Goal: Transaction & Acquisition: Purchase product/service

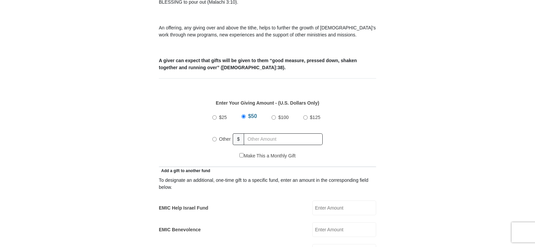
scroll to position [239, 0]
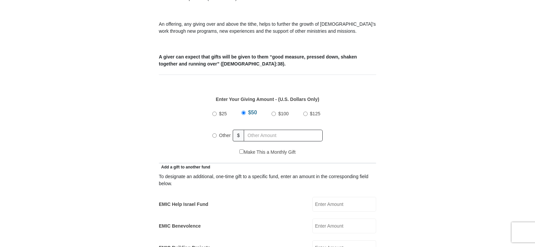
click at [216, 133] on input "Other" at bounding box center [214, 135] width 4 height 4
radio input "true"
click at [251, 130] on input "text" at bounding box center [284, 136] width 77 height 12
type input "133"
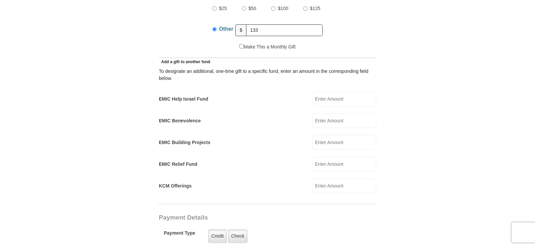
scroll to position [375, 0]
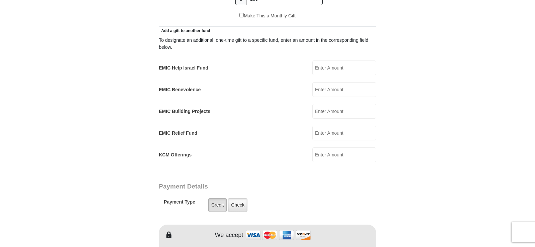
click at [221, 198] on label "Credit" at bounding box center [217, 205] width 18 height 14
click at [0, 0] on input "Credit" at bounding box center [0, 0] width 0 height 0
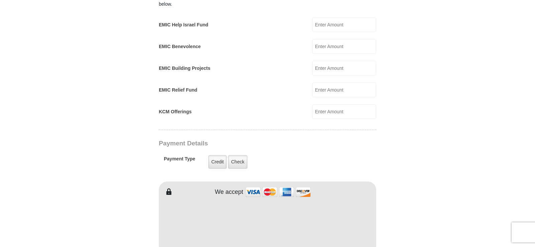
scroll to position [443, 0]
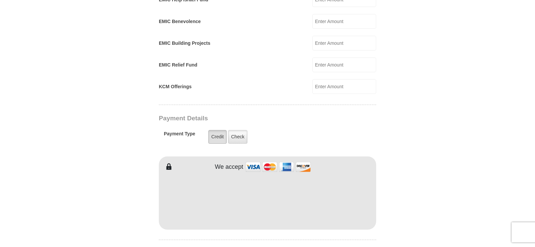
click at [218, 130] on label "Credit" at bounding box center [217, 137] width 18 height 14
click at [0, 0] on input "Credit" at bounding box center [0, 0] width 0 height 0
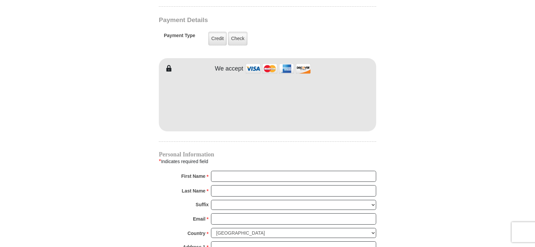
scroll to position [546, 0]
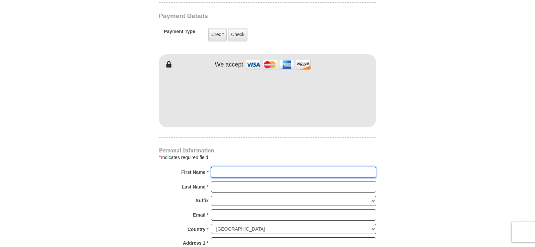
click at [220, 167] on input "First Name *" at bounding box center [293, 172] width 165 height 11
type input "[PERSON_NAME]"
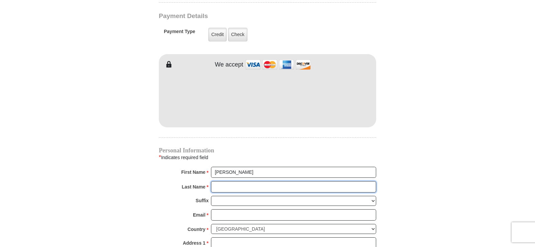
click at [230, 181] on input "Last Name *" at bounding box center [293, 186] width 165 height 11
type input "[PERSON_NAME]"
drag, startPoint x: 221, startPoint y: 201, endPoint x: 221, endPoint y: 207, distance: 6.4
click at [221, 204] on div "Personal Information * Indicates required field First Name * [PERSON_NAME] Plea…" at bounding box center [267, 237] width 217 height 179
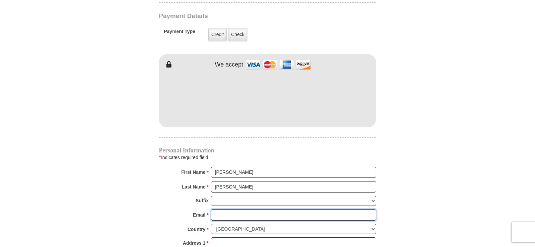
click at [222, 209] on input "Email *" at bounding box center [293, 214] width 165 height 11
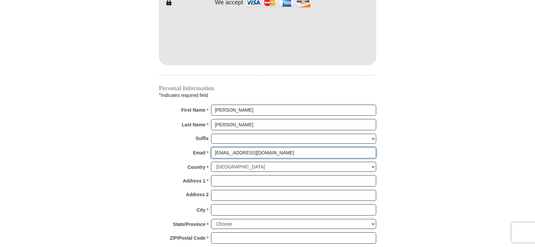
scroll to position [614, 0]
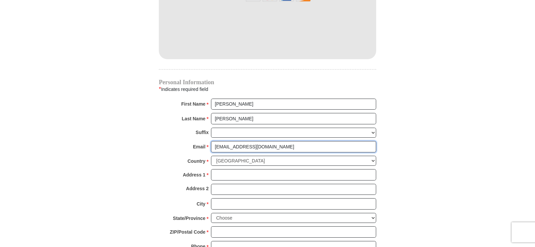
type input "[EMAIL_ADDRESS][DOMAIN_NAME]"
click at [221, 169] on input "Address 1 *" at bounding box center [293, 174] width 165 height 11
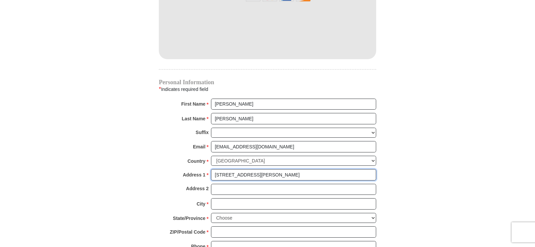
type input "[STREET_ADDRESS][PERSON_NAME]"
click at [227, 198] on input "City *" at bounding box center [293, 203] width 165 height 11
type input "[PERSON_NAME]"
click at [211, 213] on select "Choose [US_STATE] [US_STATE] [US_STATE] [US_STATE] [US_STATE] Armed Forces Amer…" at bounding box center [293, 218] width 165 height 10
select select "GA"
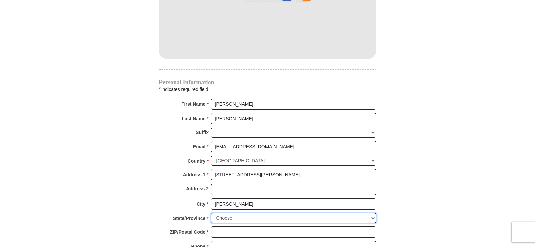
click option "[US_STATE]" at bounding box center [0, 0] width 0 height 0
click at [232, 226] on input "ZIP/Postal Code *" at bounding box center [293, 231] width 165 height 11
type input "31312"
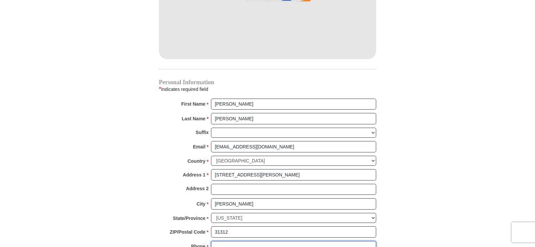
click at [222, 241] on input "Phone * *" at bounding box center [293, 246] width 165 height 11
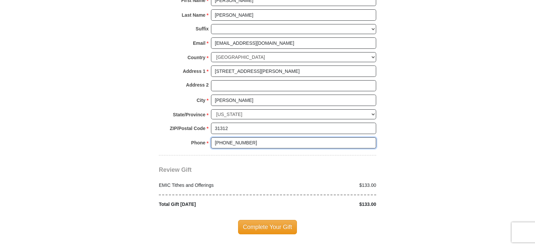
scroll to position [750, 0]
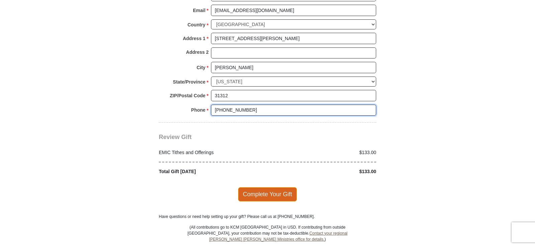
type input "[PHONE_NUMBER]"
click at [269, 187] on span "Complete Your Gift" at bounding box center [267, 194] width 59 height 14
